Goal: Navigation & Orientation: Find specific page/section

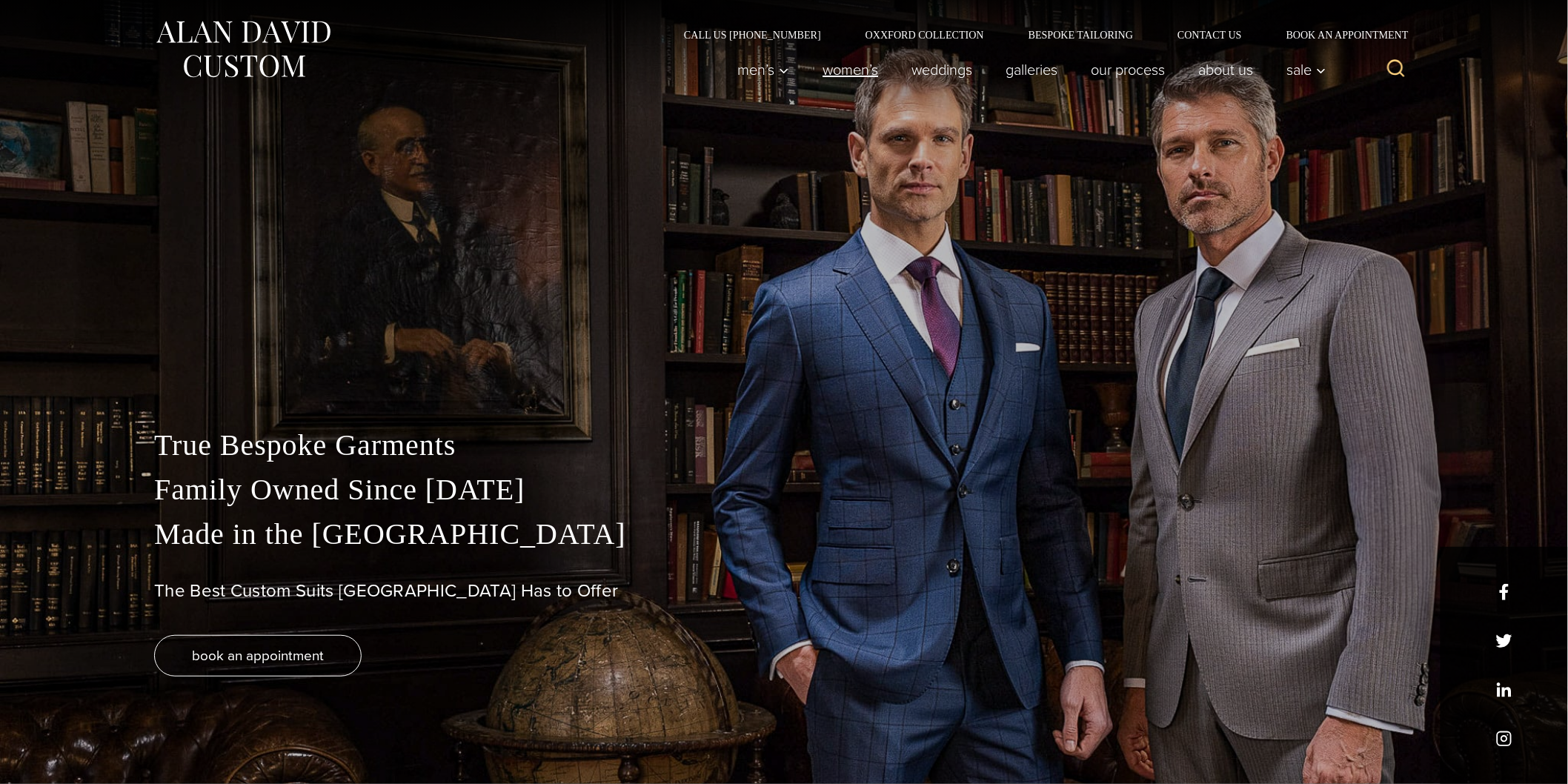
click at [853, 70] on link "Women’s" at bounding box center [850, 69] width 89 height 29
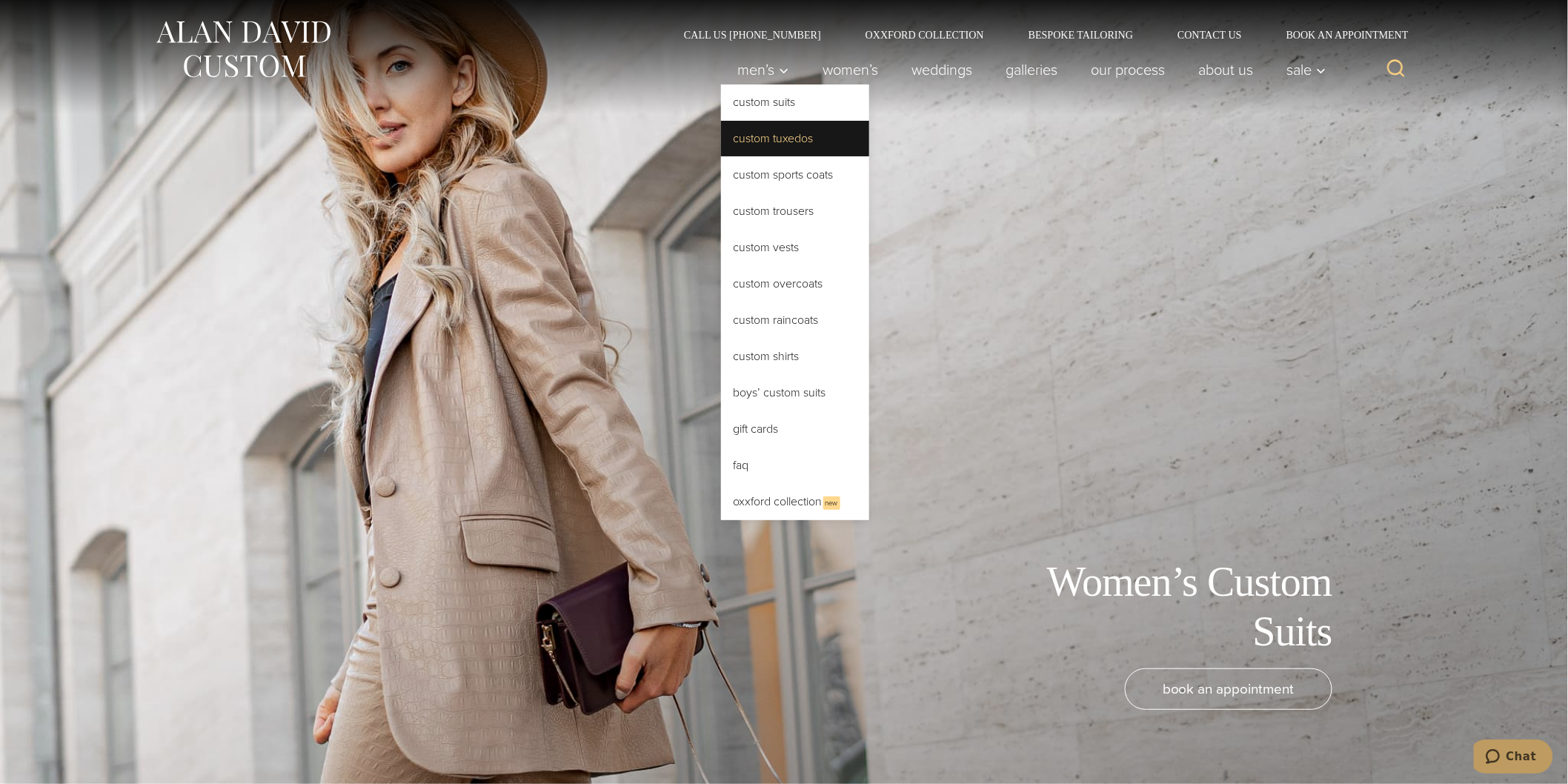
click at [749, 146] on link "Custom Tuxedos" at bounding box center [795, 138] width 148 height 36
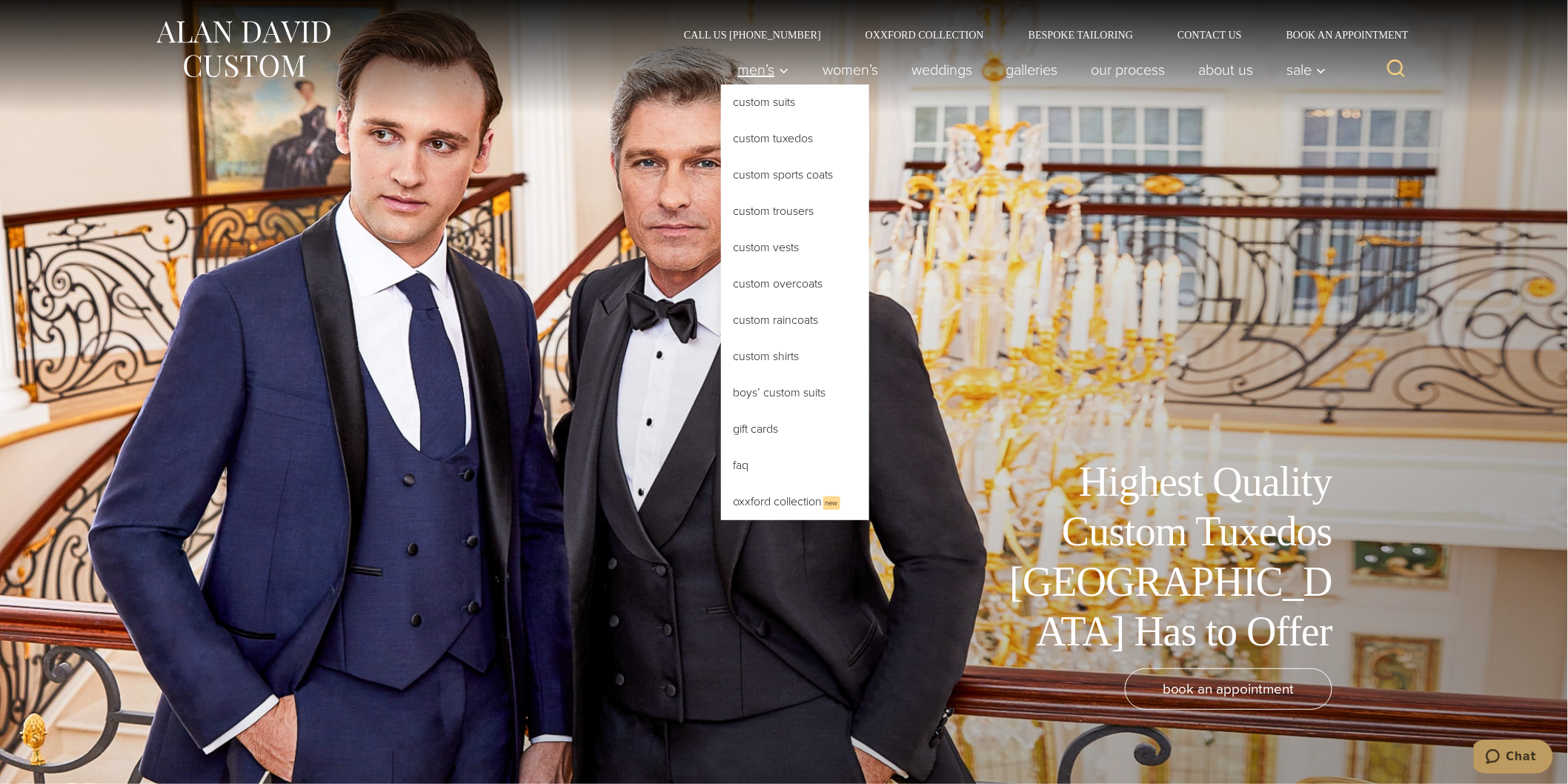
click at [751, 72] on span "Men’s" at bounding box center [763, 69] width 52 height 15
click at [741, 90] on link "Custom Suits" at bounding box center [795, 102] width 148 height 36
